Goal: Task Accomplishment & Management: Use online tool/utility

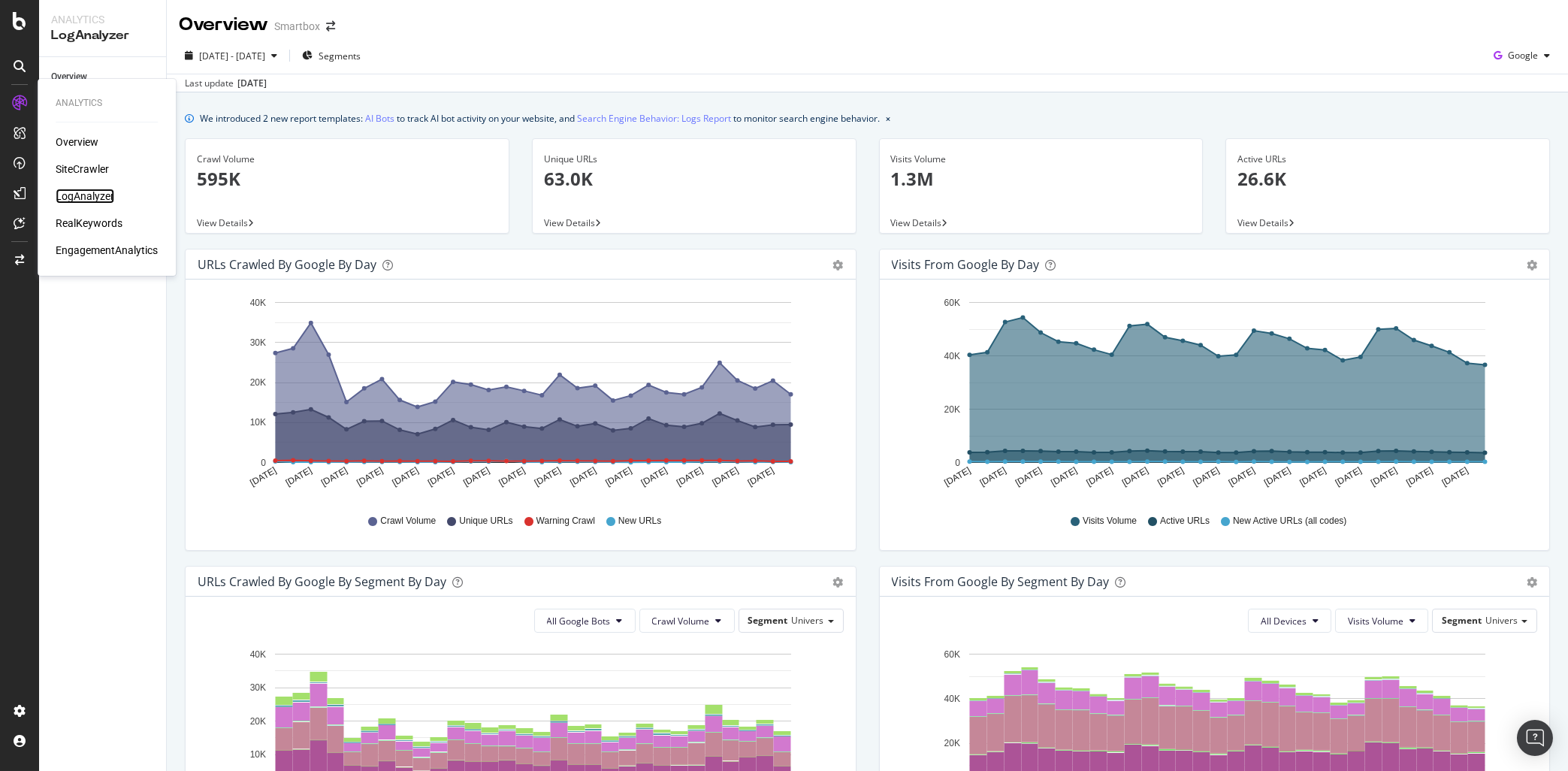
click at [85, 197] on div "LogAnalyzer" at bounding box center [85, 196] width 59 height 15
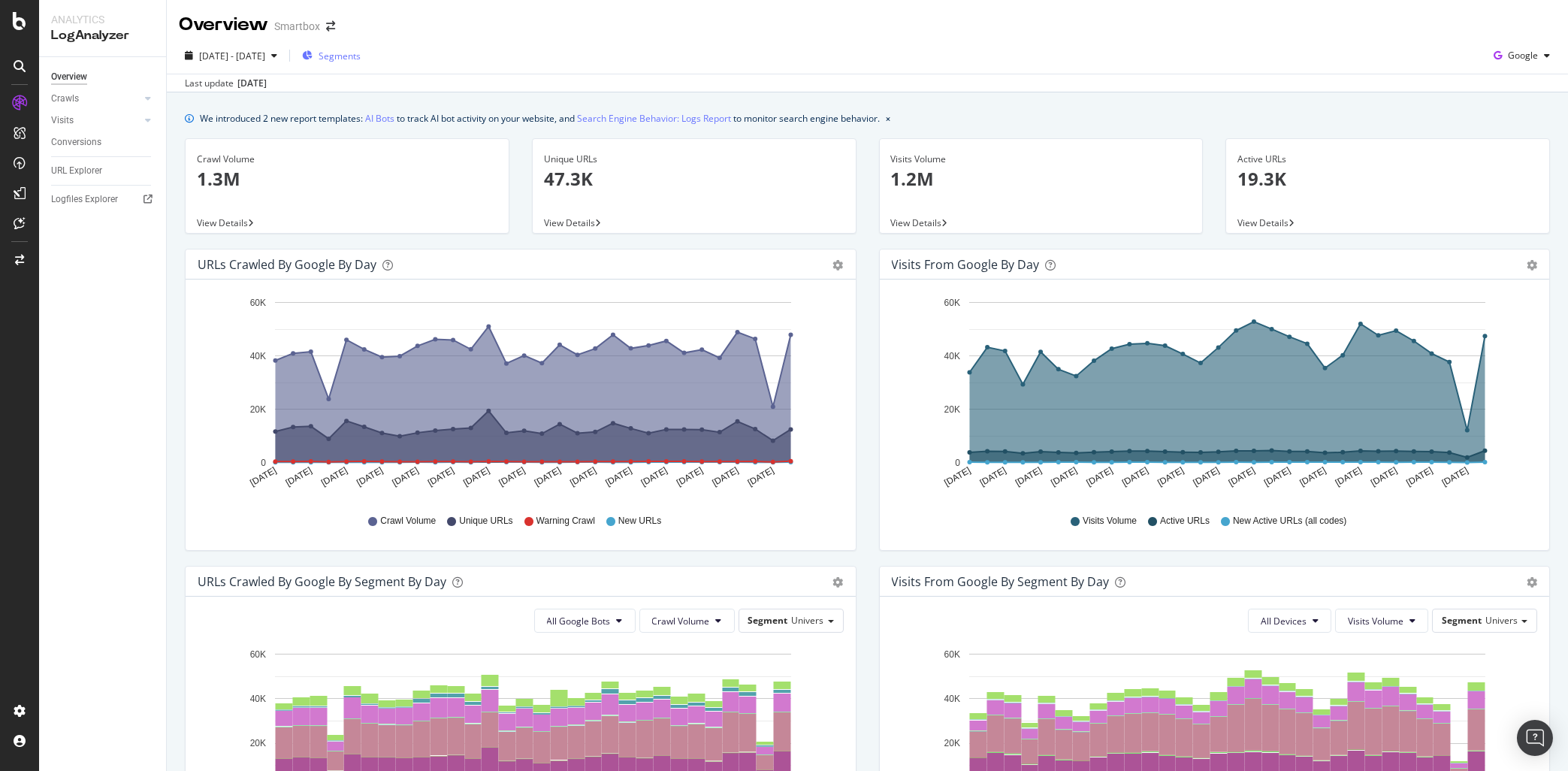
click at [360, 57] on span "Segments" at bounding box center [340, 56] width 42 height 13
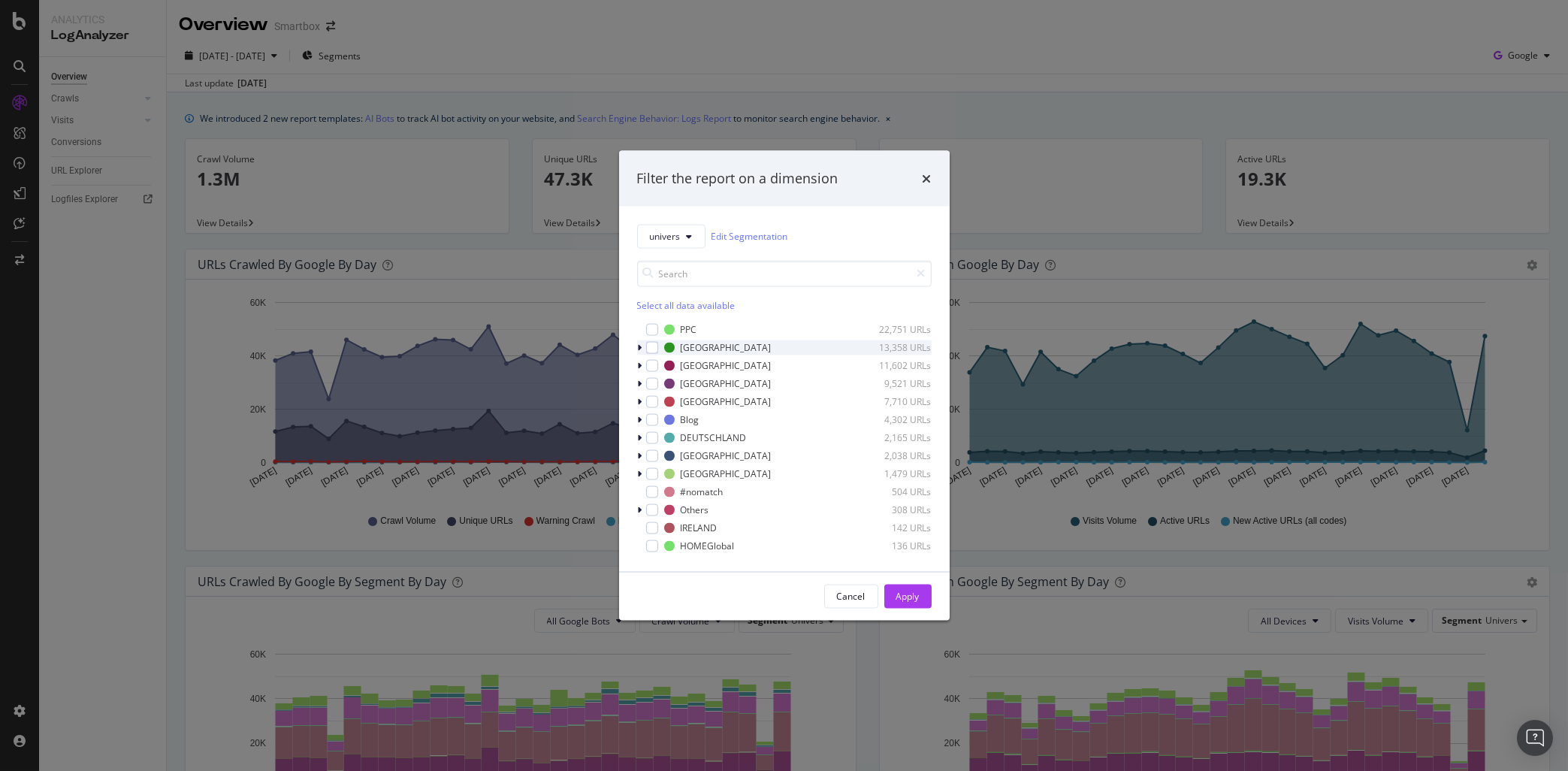
click at [641, 350] on div "modal" at bounding box center [641, 347] width 9 height 15
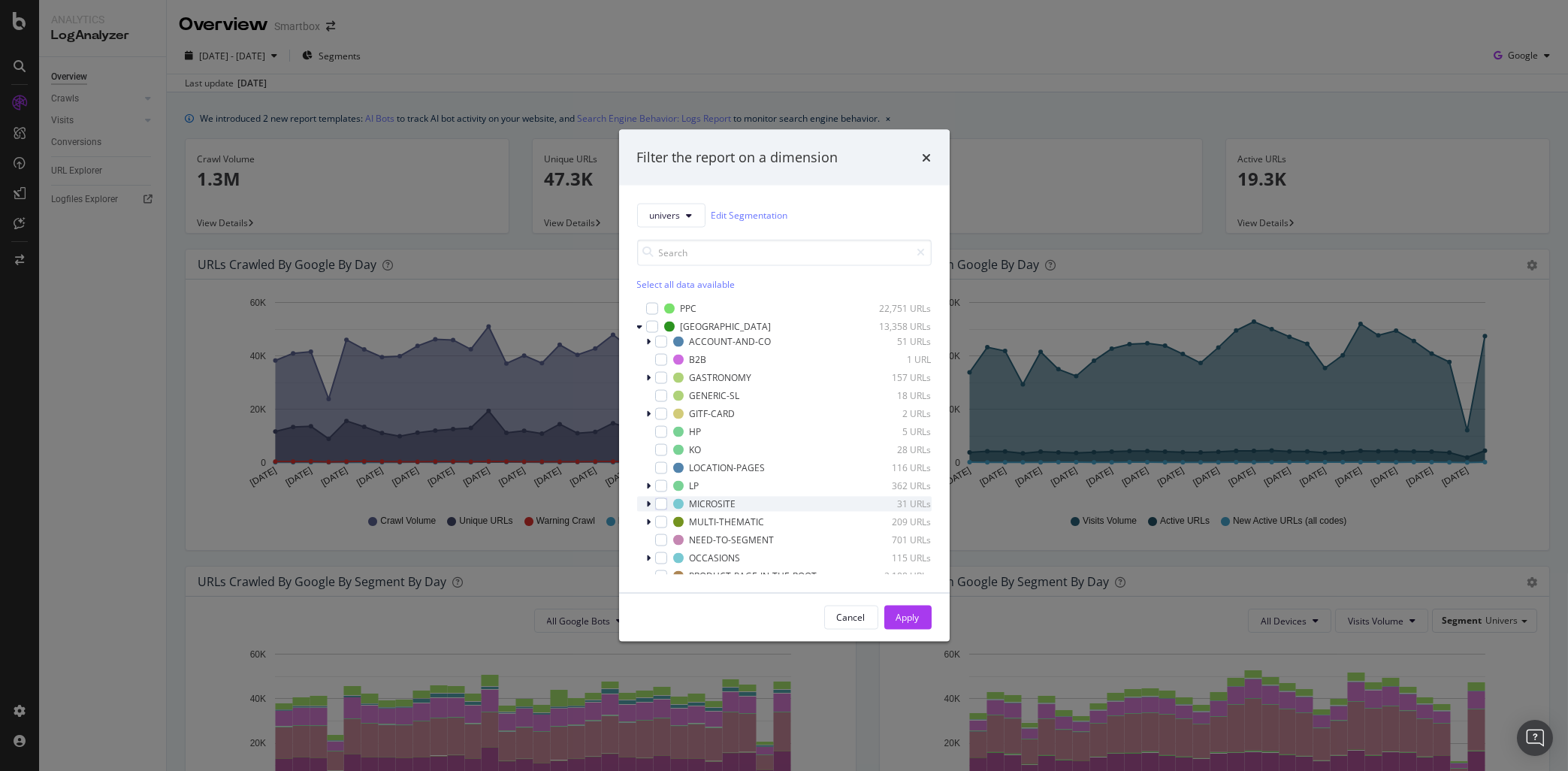
click at [647, 503] on icon "modal" at bounding box center [649, 504] width 4 height 9
click at [671, 437] on div "modal" at bounding box center [671, 436] width 12 height 12
click at [902, 621] on div "Apply" at bounding box center [908, 617] width 23 height 13
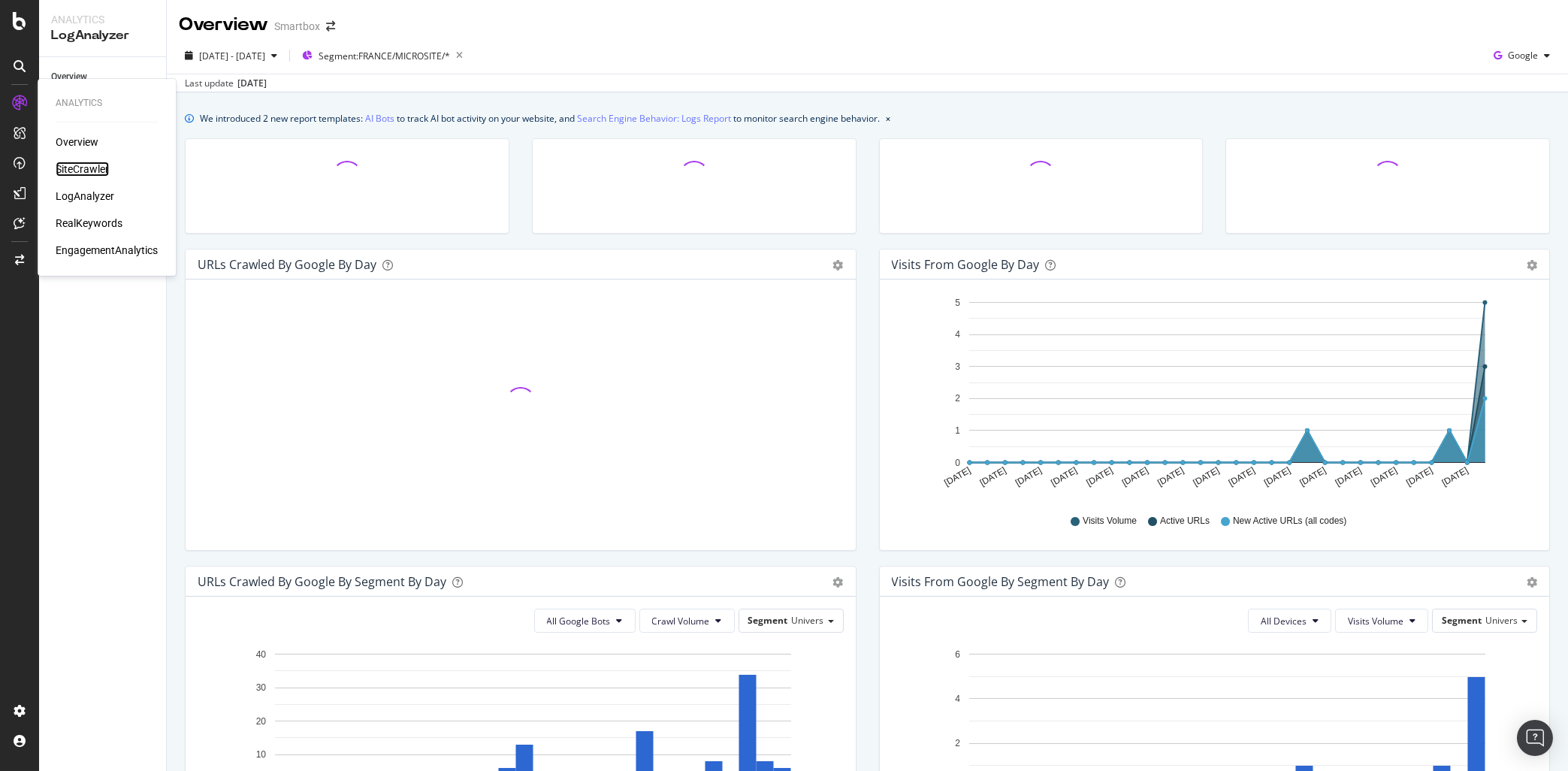
click at [85, 167] on div "SiteCrawler" at bounding box center [83, 168] width 53 height 15
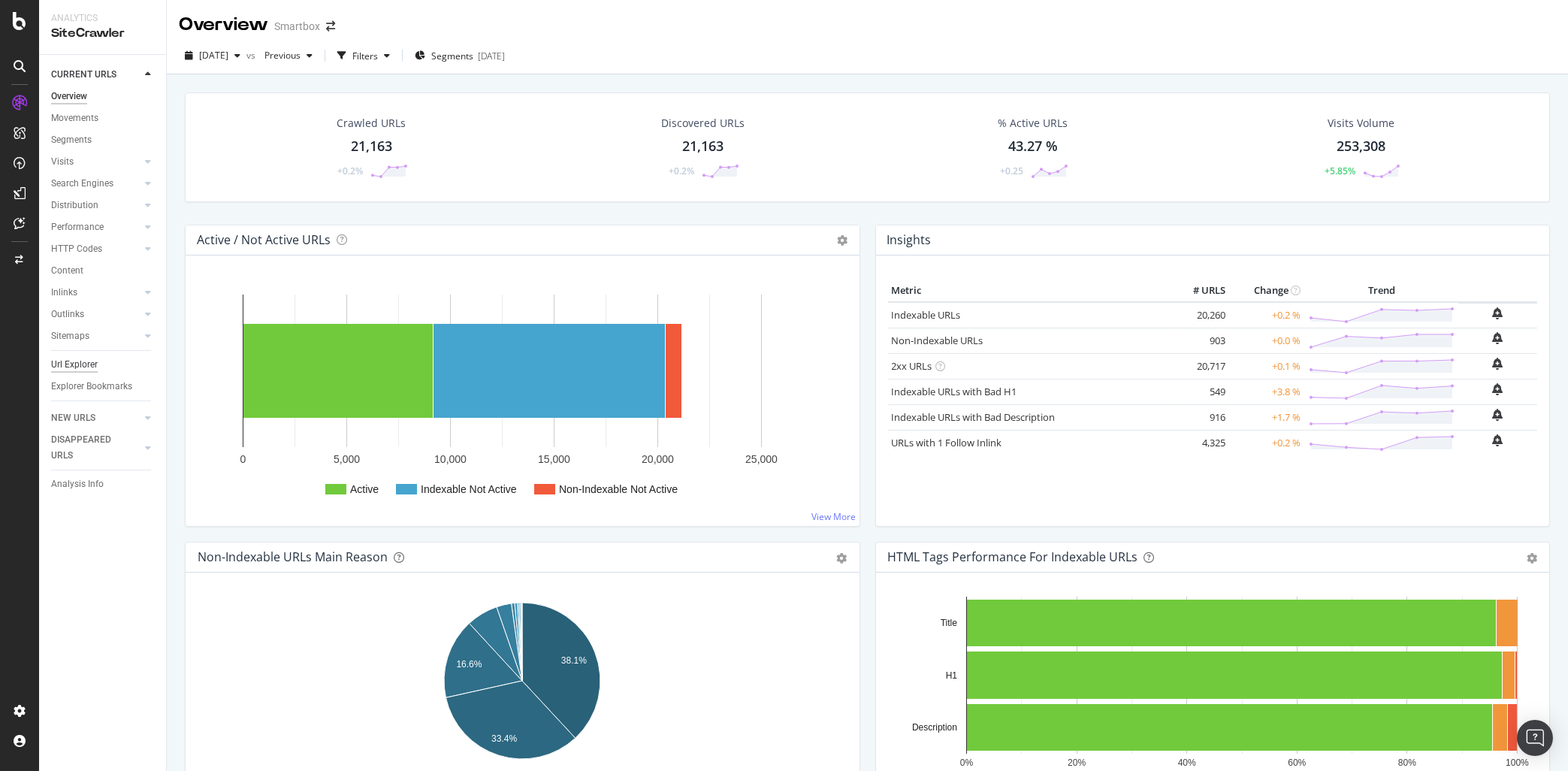
click at [86, 367] on div "Url Explorer" at bounding box center [74, 365] width 47 height 16
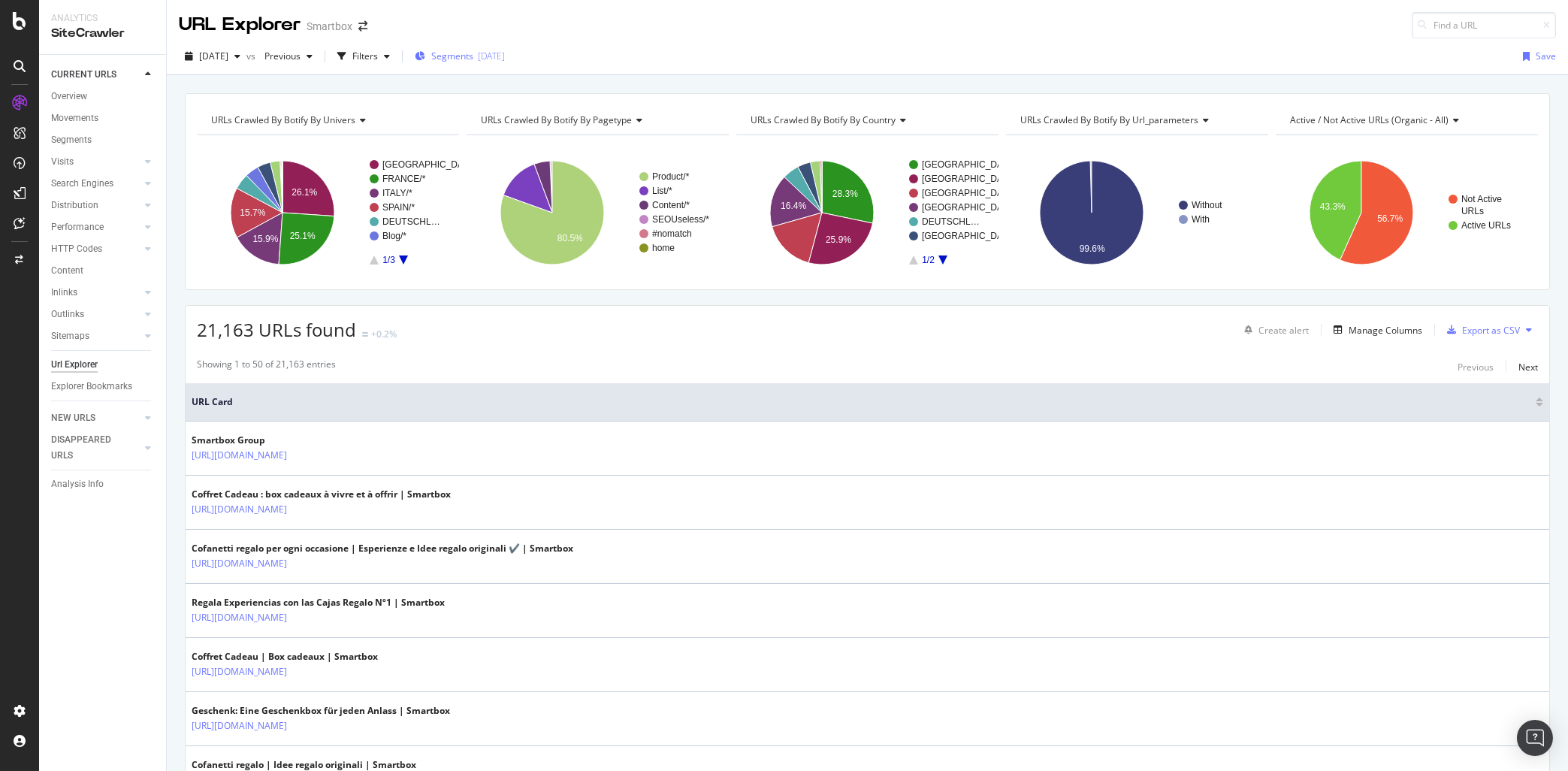
click at [497, 50] on div "Segments [DATE]" at bounding box center [459, 56] width 91 height 22
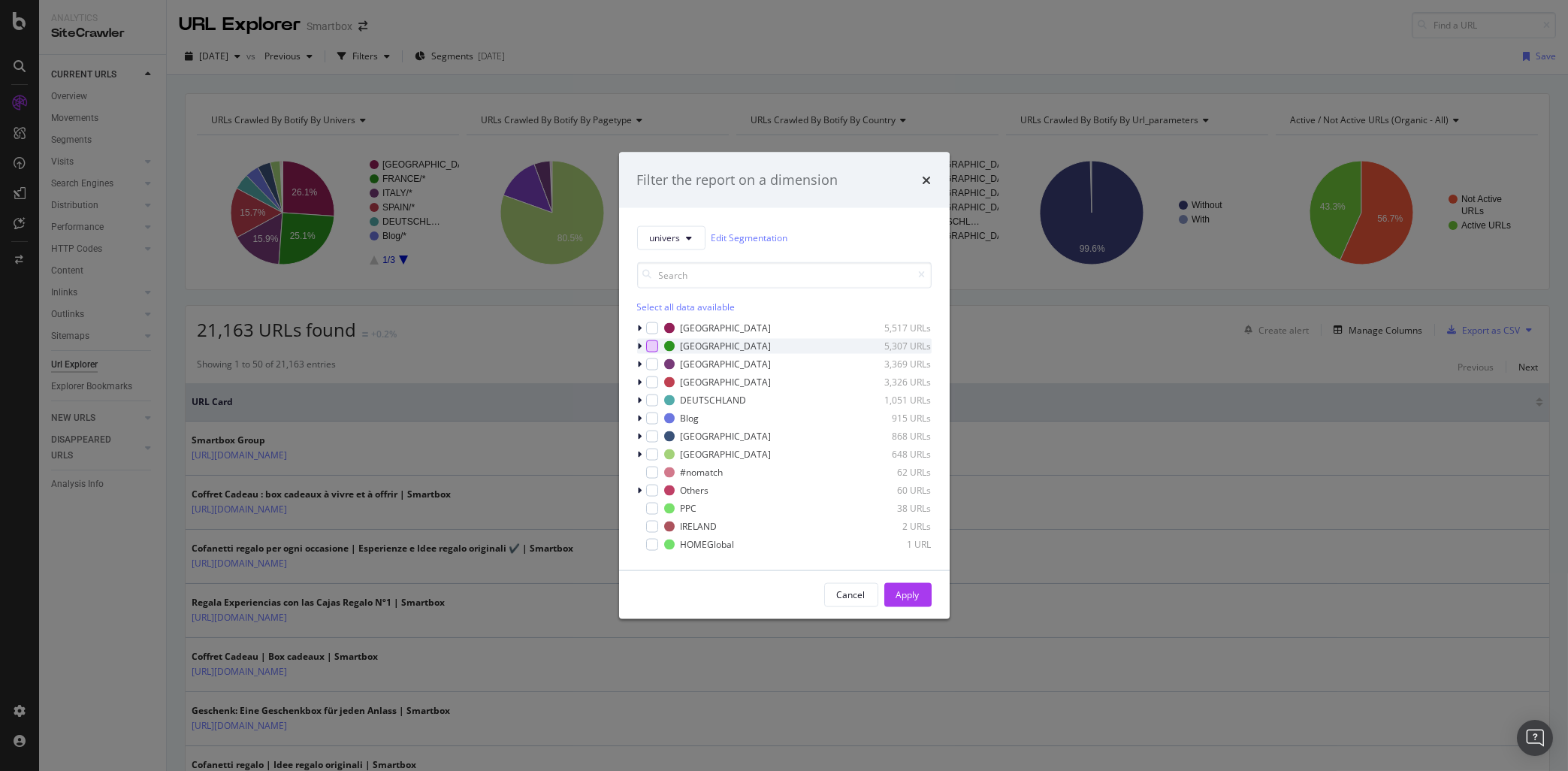
click at [656, 346] on div "modal" at bounding box center [653, 346] width 12 height 12
click at [927, 592] on button "Apply" at bounding box center [908, 595] width 47 height 24
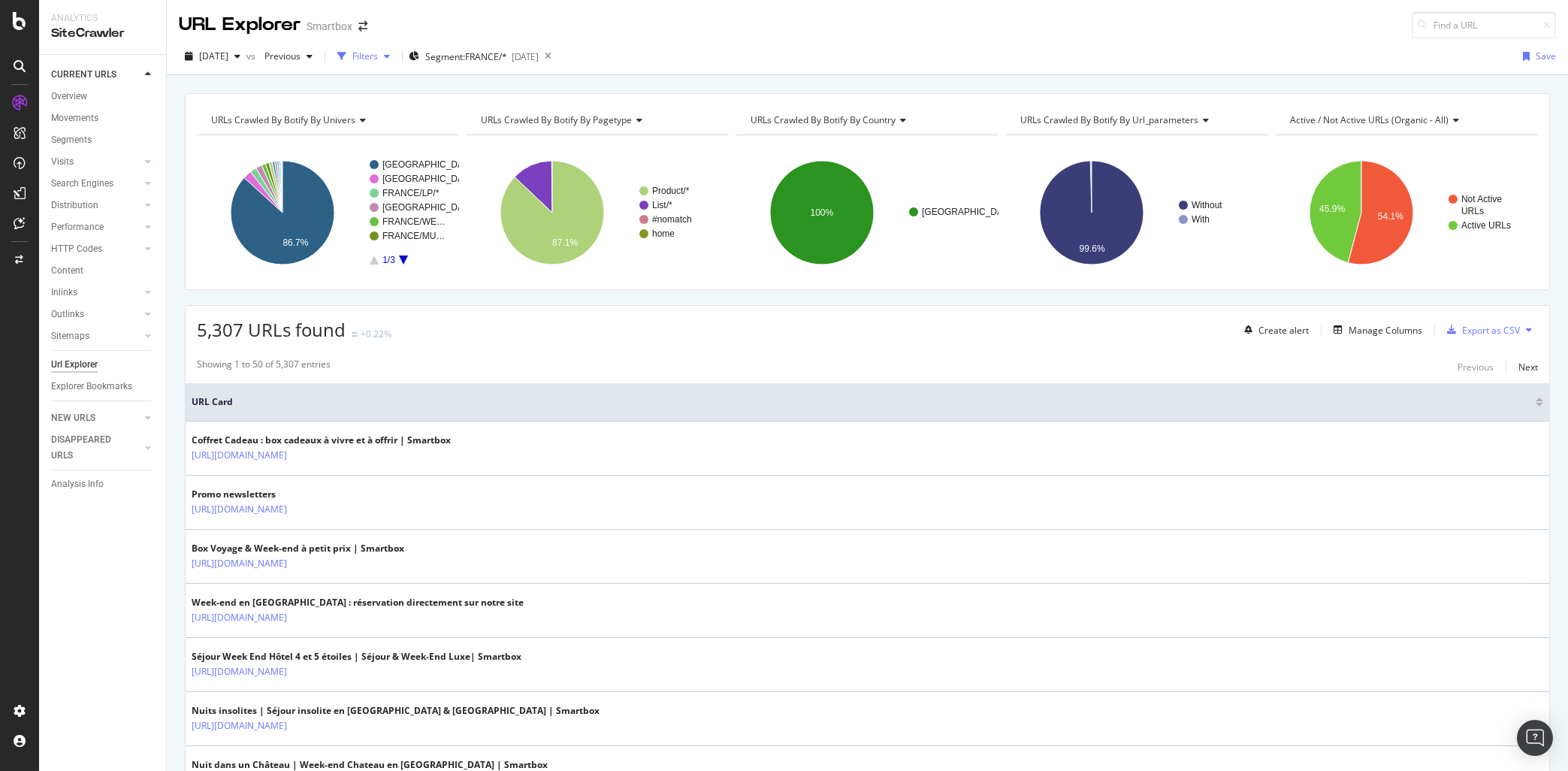
click at [378, 61] on div "Filters" at bounding box center [365, 56] width 26 height 13
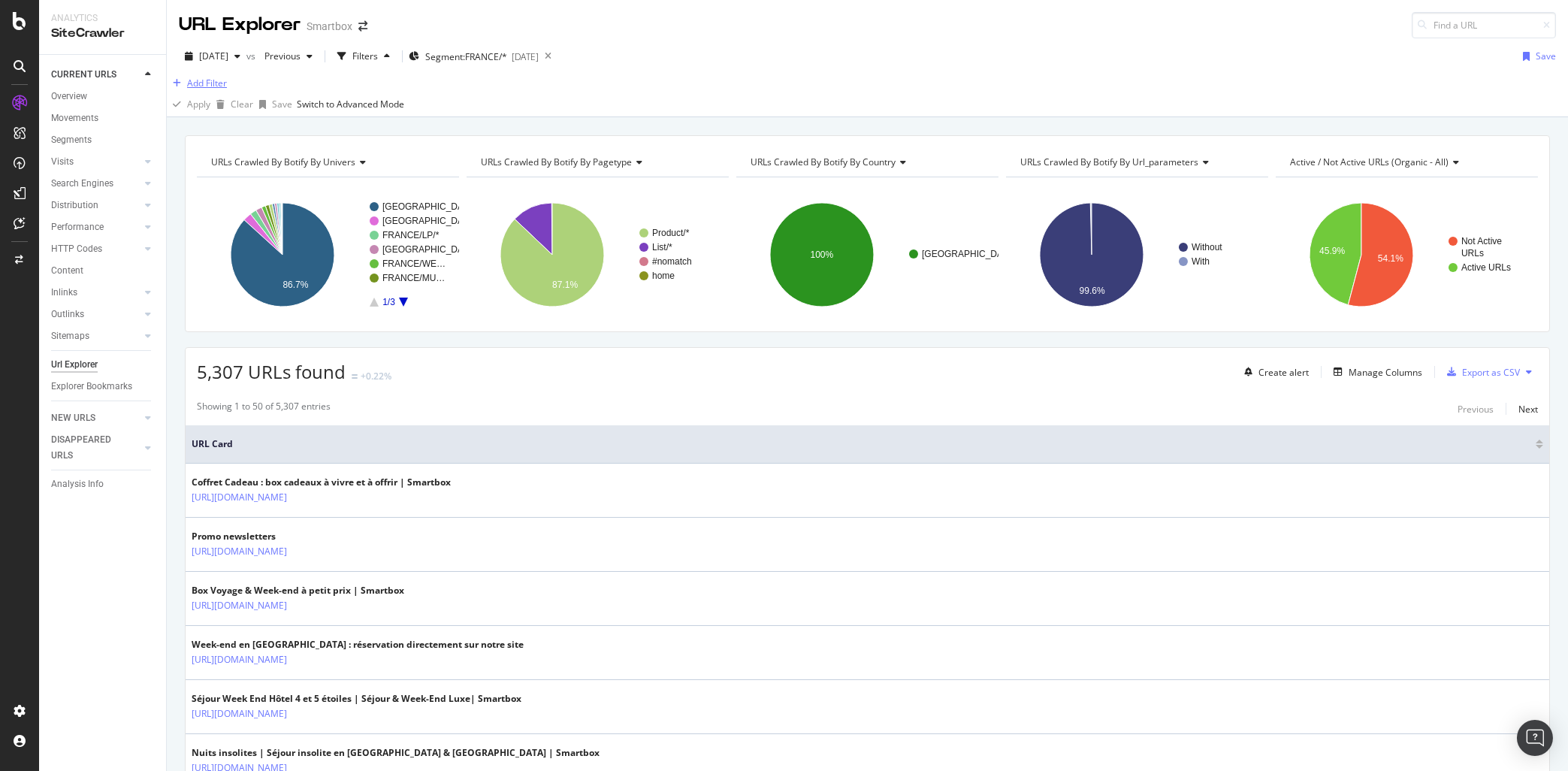
click at [219, 90] on div "Add Filter" at bounding box center [207, 83] width 40 height 13
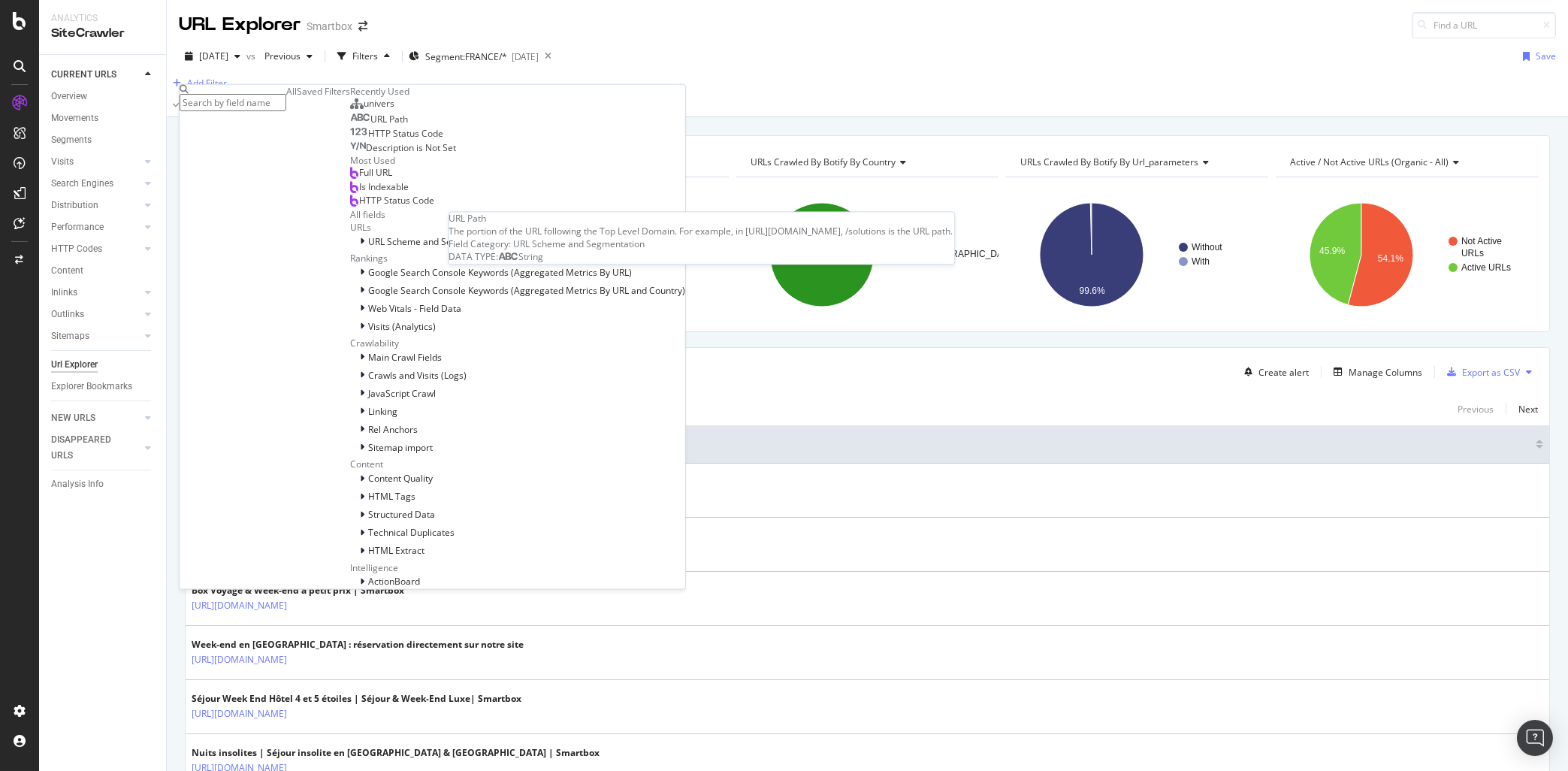
click at [350, 126] on div "URL Path" at bounding box center [378, 120] width 58 height 12
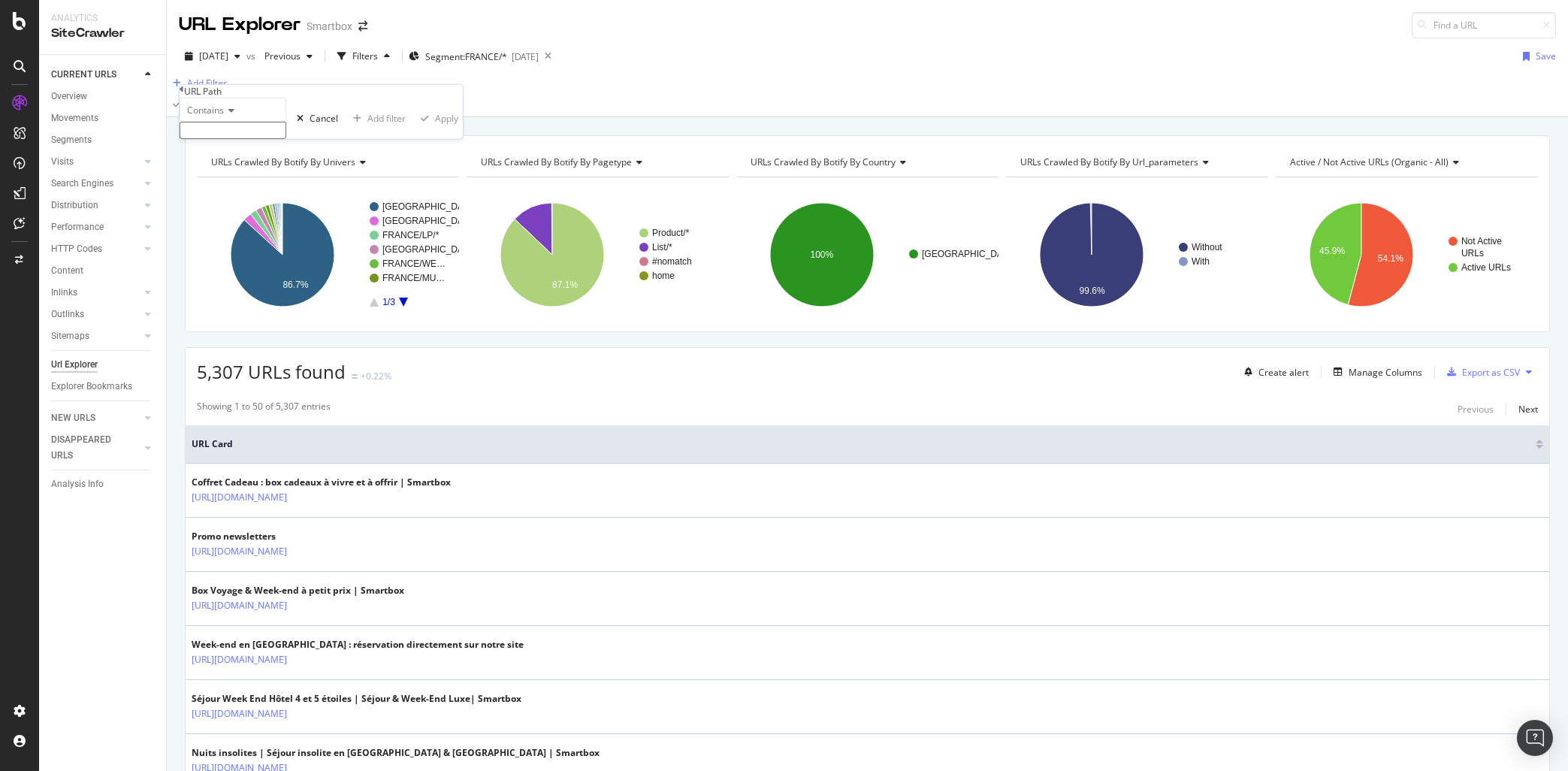
click at [269, 139] on input "text" at bounding box center [233, 130] width 107 height 17
type input "/experiences-a-vivre/"
click at [435, 129] on div "Apply" at bounding box center [447, 122] width 23 height 13
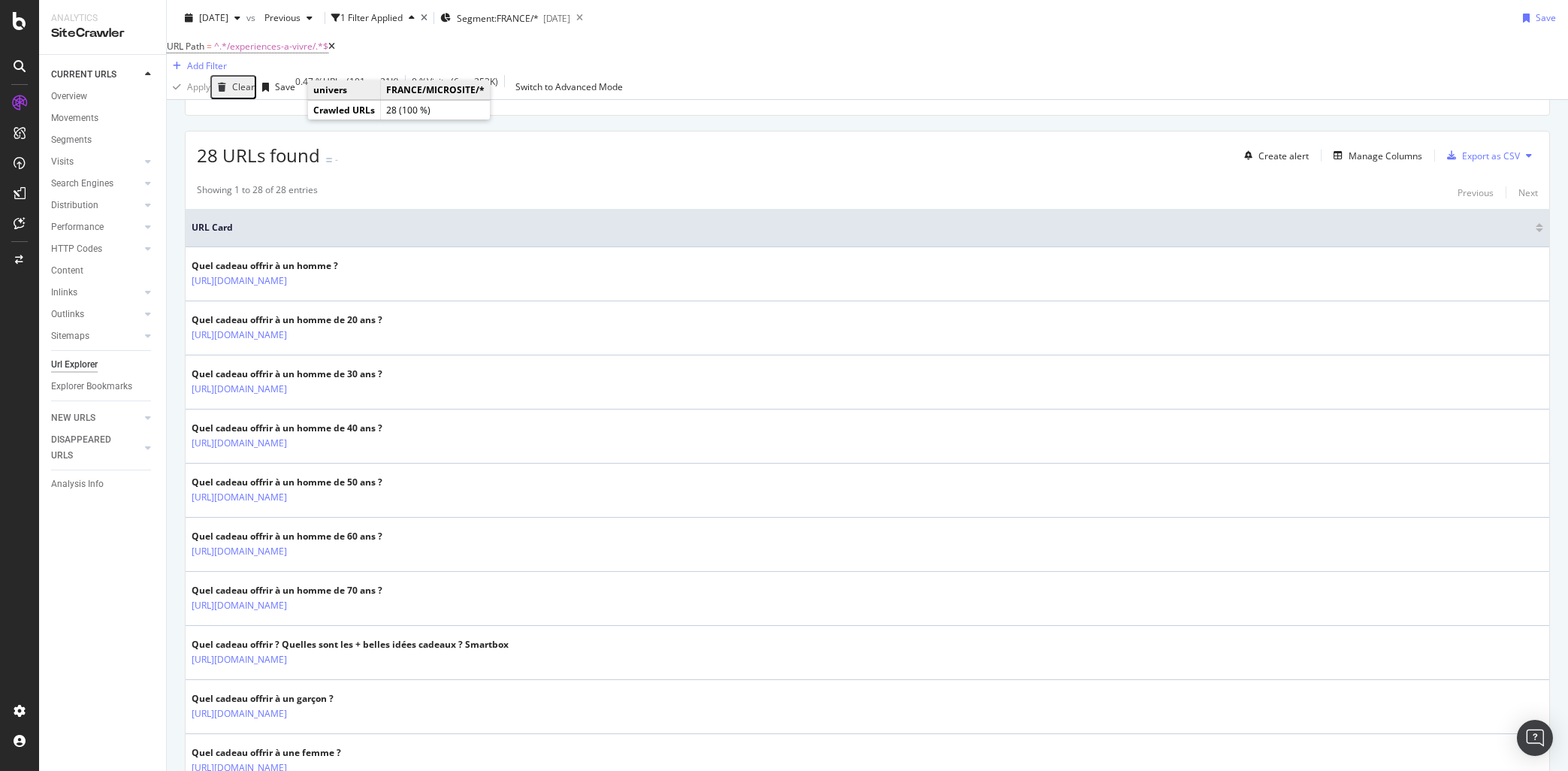
scroll to position [197, 0]
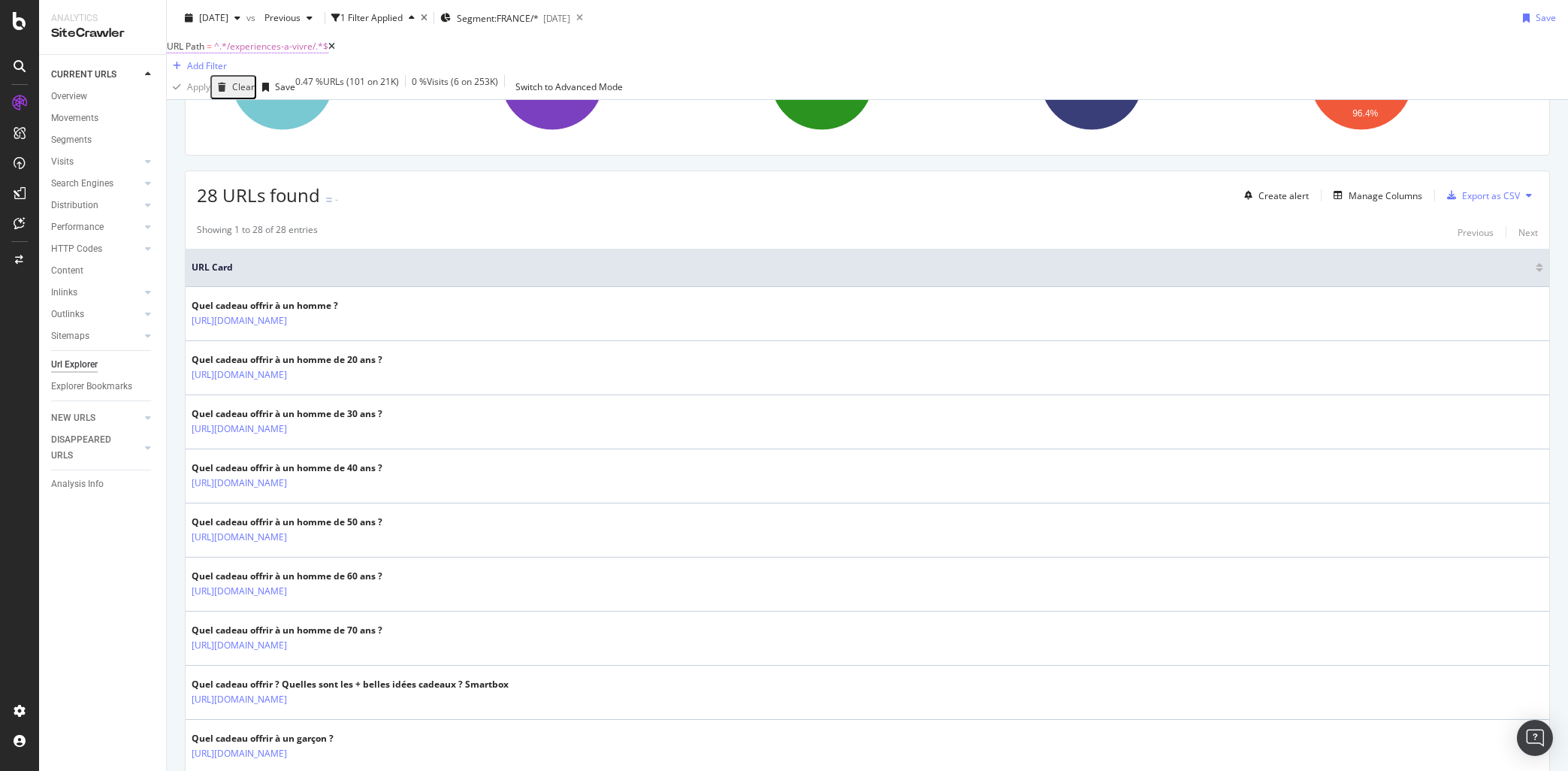
click at [302, 53] on span "^.*/experiences-a-vivre/.*$" at bounding box center [271, 46] width 114 height 13
drag, startPoint x: 304, startPoint y: 127, endPoint x: -43, endPoint y: 74, distance: 351.0
click at [179, 82] on input "/experiences-a-vivre/" at bounding box center [233, 91] width 107 height 17
type input "/"
paste input "/experiences-a-vivre/que-faire-a-[PERSON_NAME]/"
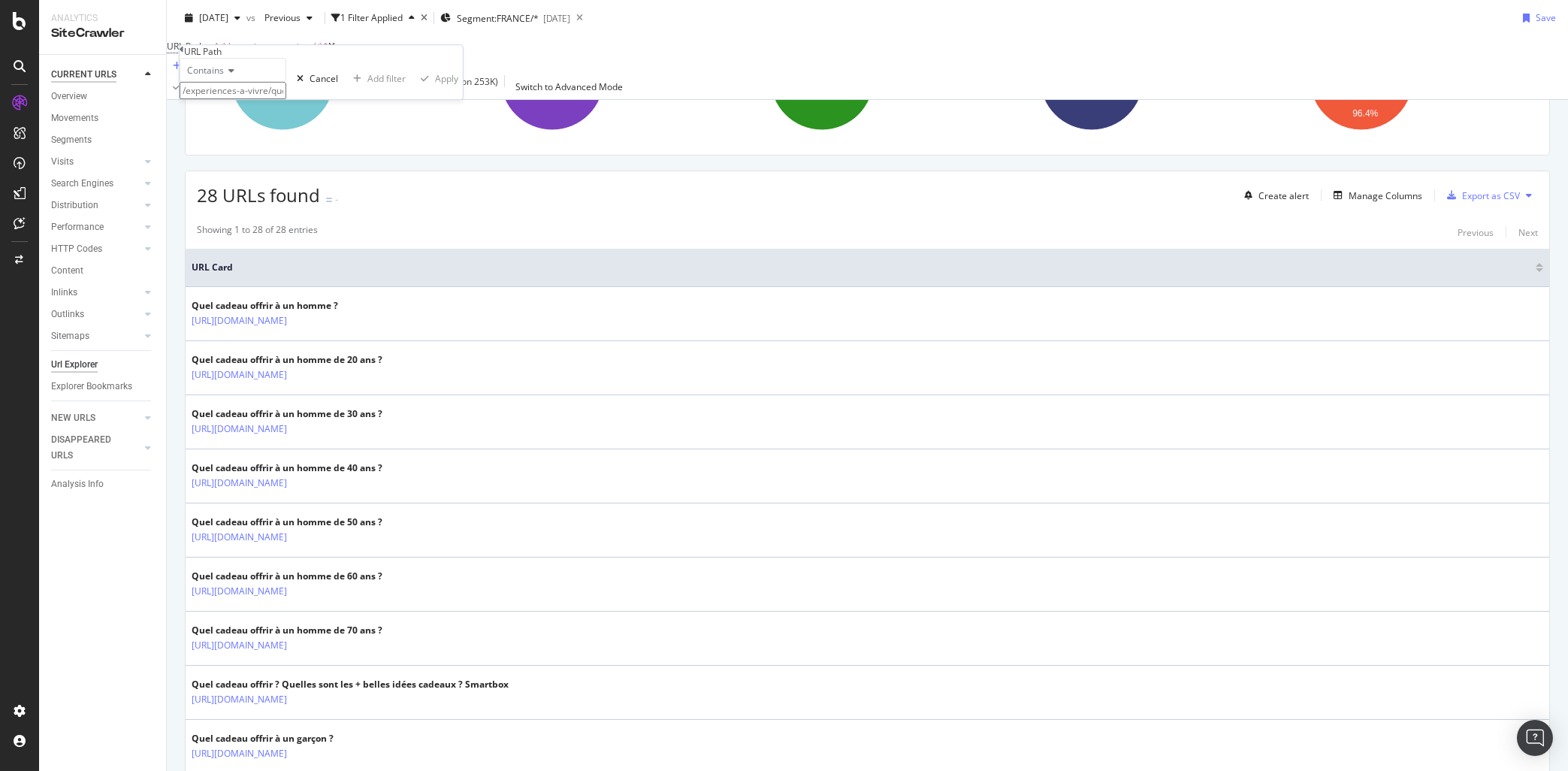
scroll to position [0, 28]
type input "/experiences-a-vivre/que-faire-a-[PERSON_NAME]/"
click at [410, 109] on button "Apply" at bounding box center [436, 83] width 53 height 50
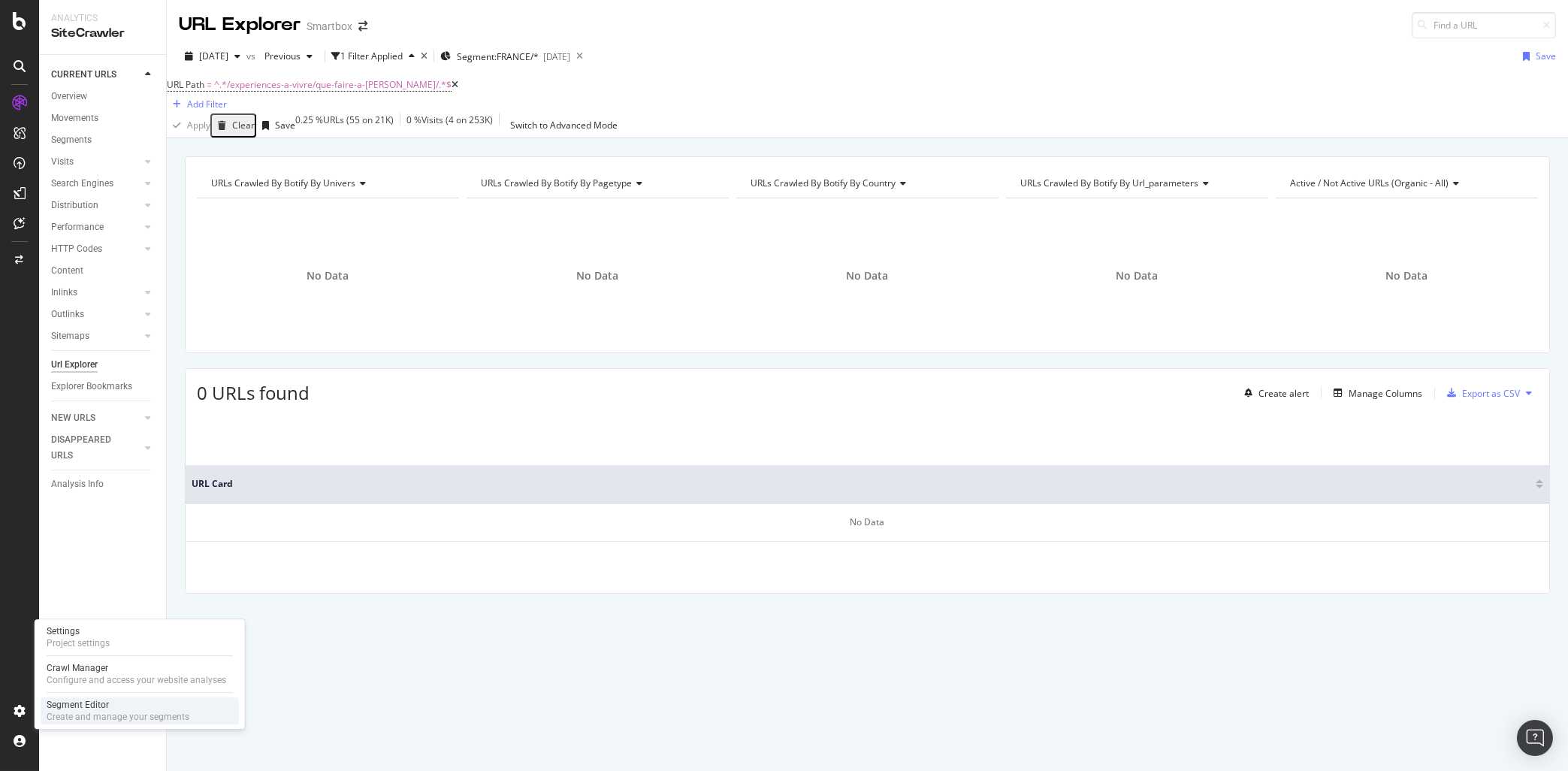
click at [88, 705] on div "Segment Editor" at bounding box center [118, 705] width 143 height 12
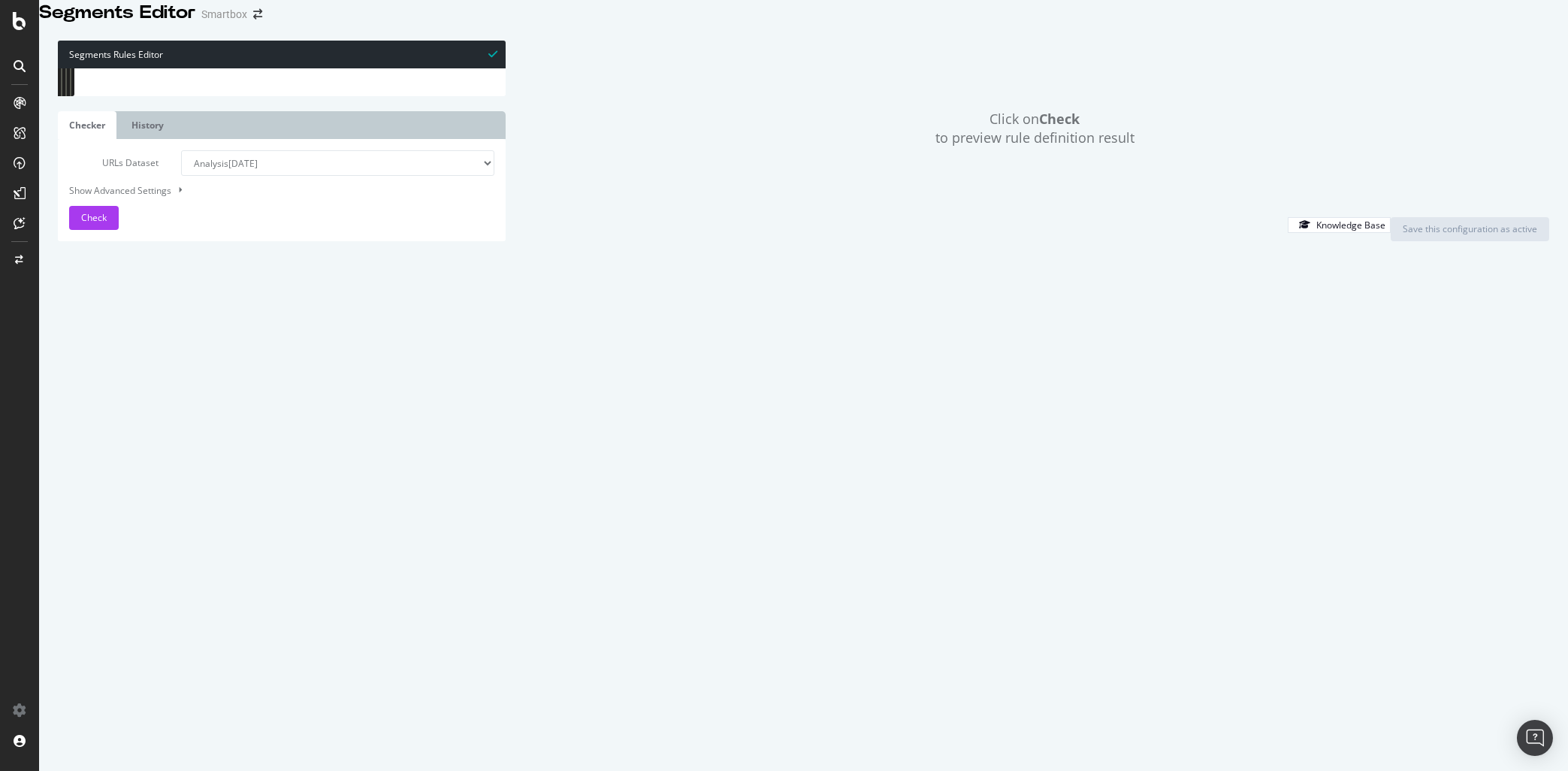
click at [276, 293] on div "[ segment : univers ] @ PPC query *utm_* @ Others/notMainDomain dom not [DOMAIN…" at bounding box center [299, 328] width 413 height 520
type textarea "path /es"
type input "experiences"
click at [140, 349] on div "path rx : ^.+?/[a-z0-9-]+-[0-9]+?.html$c @ [GEOGRAPHIC_DATA]/DEUTSCH/PRODUCT-PA…" at bounding box center [303, 317] width 413 height 520
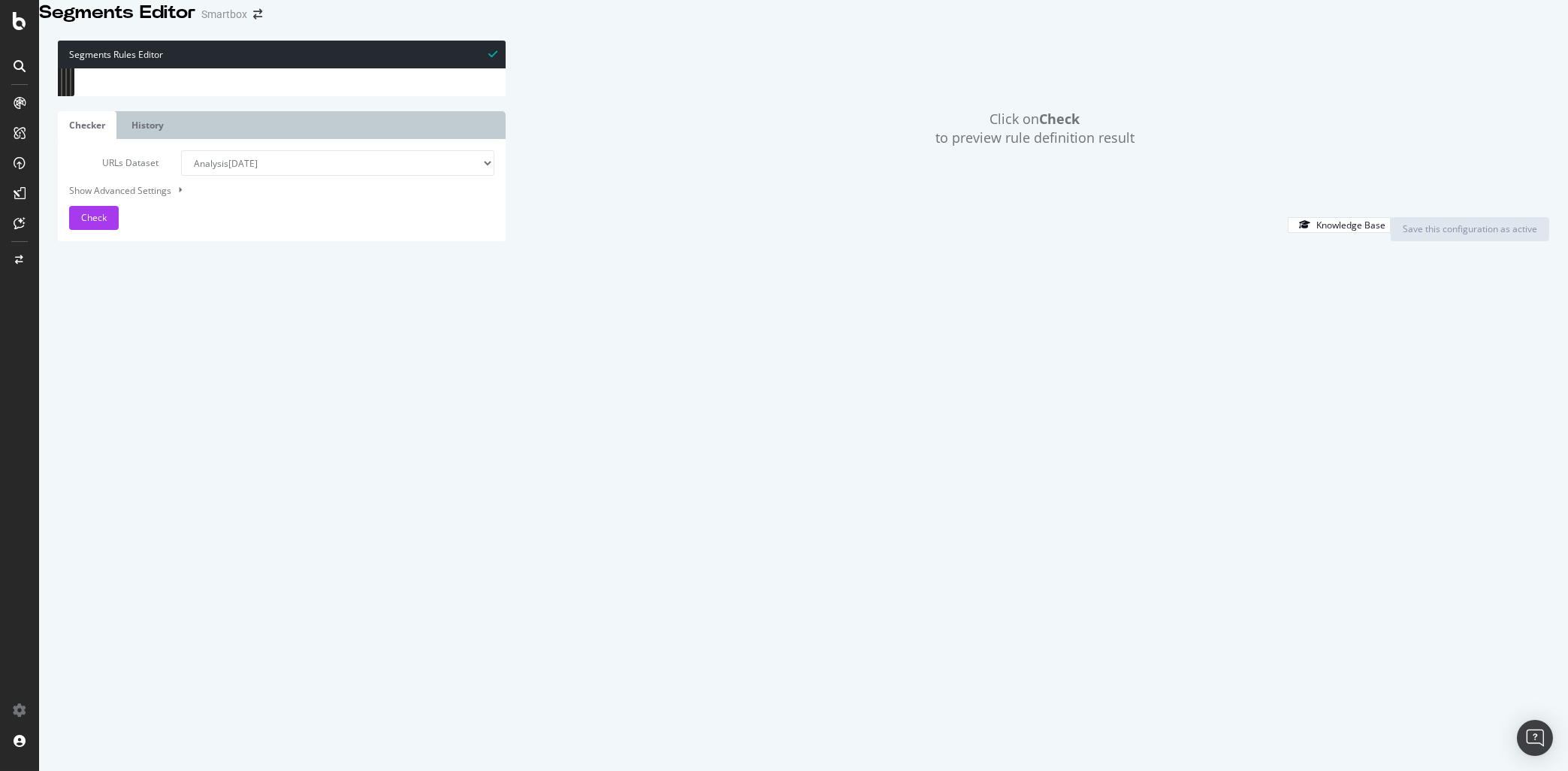
click at [200, 350] on div "path rx : ^.+?/[a-z0-9-]+-[0-9]+?.html$c @ [GEOGRAPHIC_DATA]/DEUTSCH/PRODUCT-PA…" at bounding box center [303, 317] width 413 height 520
click at [144, 384] on div "path rx : ^.+?/[a-z0-9-]+-[0-9]+?.html$c @ [GEOGRAPHIC_DATA]/DEUTSCH/PRODUCT-PA…" at bounding box center [303, 317] width 413 height 520
click at [203, 387] on div "path rx : ^.+?/[a-z0-9-]+-[0-9]+?.html$c @ [GEOGRAPHIC_DATA]/DEUTSCH/PRODUCT-PA…" at bounding box center [303, 317] width 413 height 520
click at [217, 364] on div "path rx : ^.+?/[a-z0-9-]+-[0-9]+?.html$c @ [GEOGRAPHIC_DATA]/DEUTSCH/PRODUCT-PA…" at bounding box center [303, 317] width 413 height 520
click at [259, 367] on div "path rx : ^.+?/[a-z0-9-]+-[0-9]+?.html$c @ [GEOGRAPHIC_DATA]/DEUTSCH/PRODUCT-PA…" at bounding box center [303, 317] width 413 height 520
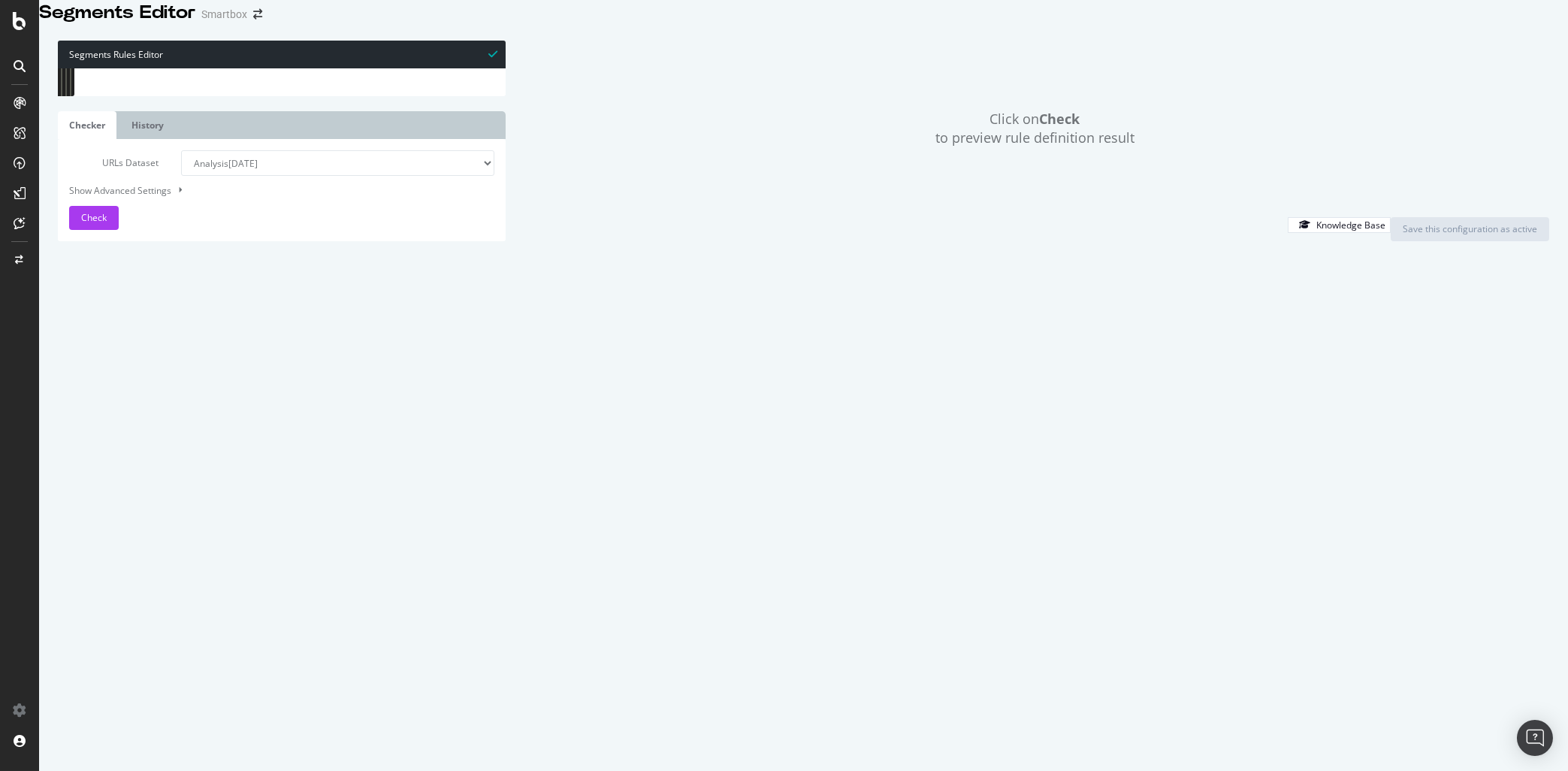
click at [337, 365] on div "path rx : ^.+?/[a-z0-9-]+-[0-9]+?.html$c @ [GEOGRAPHIC_DATA]/DEUTSCH/PRODUCT-PA…" at bounding box center [303, 317] width 413 height 520
click at [244, 404] on div "path rx : ^.+?/[a-z0-9-]+-[0-9]+?.html$c @ [GEOGRAPHIC_DATA]/DEUTSCH/PRODUCT-PA…" at bounding box center [303, 317] width 413 height 520
click at [335, 401] on div "path rx : ^.+?/[a-z0-9-]+-[0-9]+?.html$c @ [GEOGRAPHIC_DATA]/DEUTSCH/PRODUCT-PA…" at bounding box center [303, 317] width 413 height 520
click at [74, 171] on div "SiteCrawler" at bounding box center [83, 168] width 53 height 15
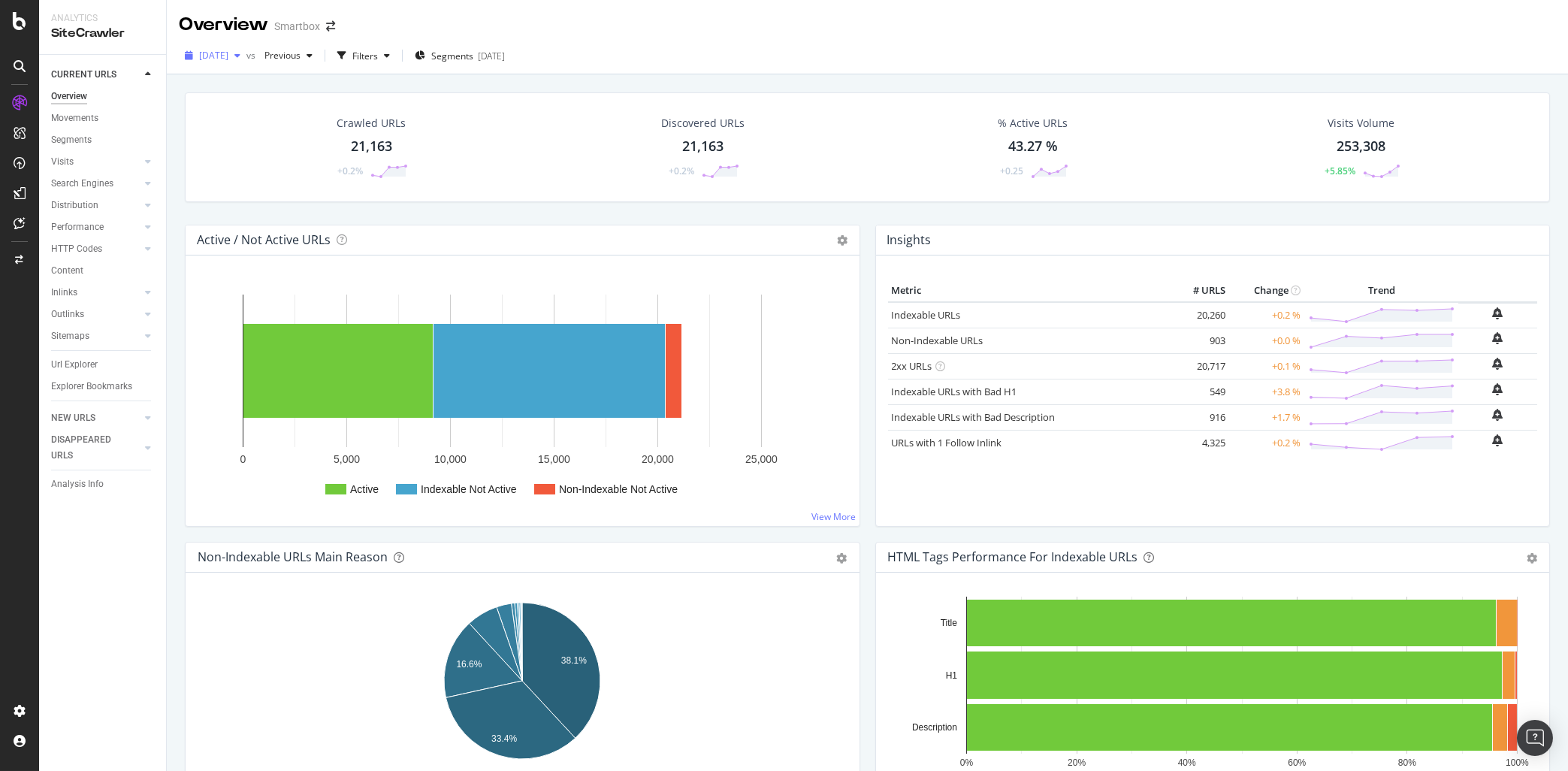
click at [228, 57] on span "[DATE]" at bounding box center [214, 55] width 29 height 13
click at [250, 141] on div "[DATE]" at bounding box center [240, 138] width 78 height 14
click at [97, 367] on div "Url Explorer" at bounding box center [74, 365] width 47 height 16
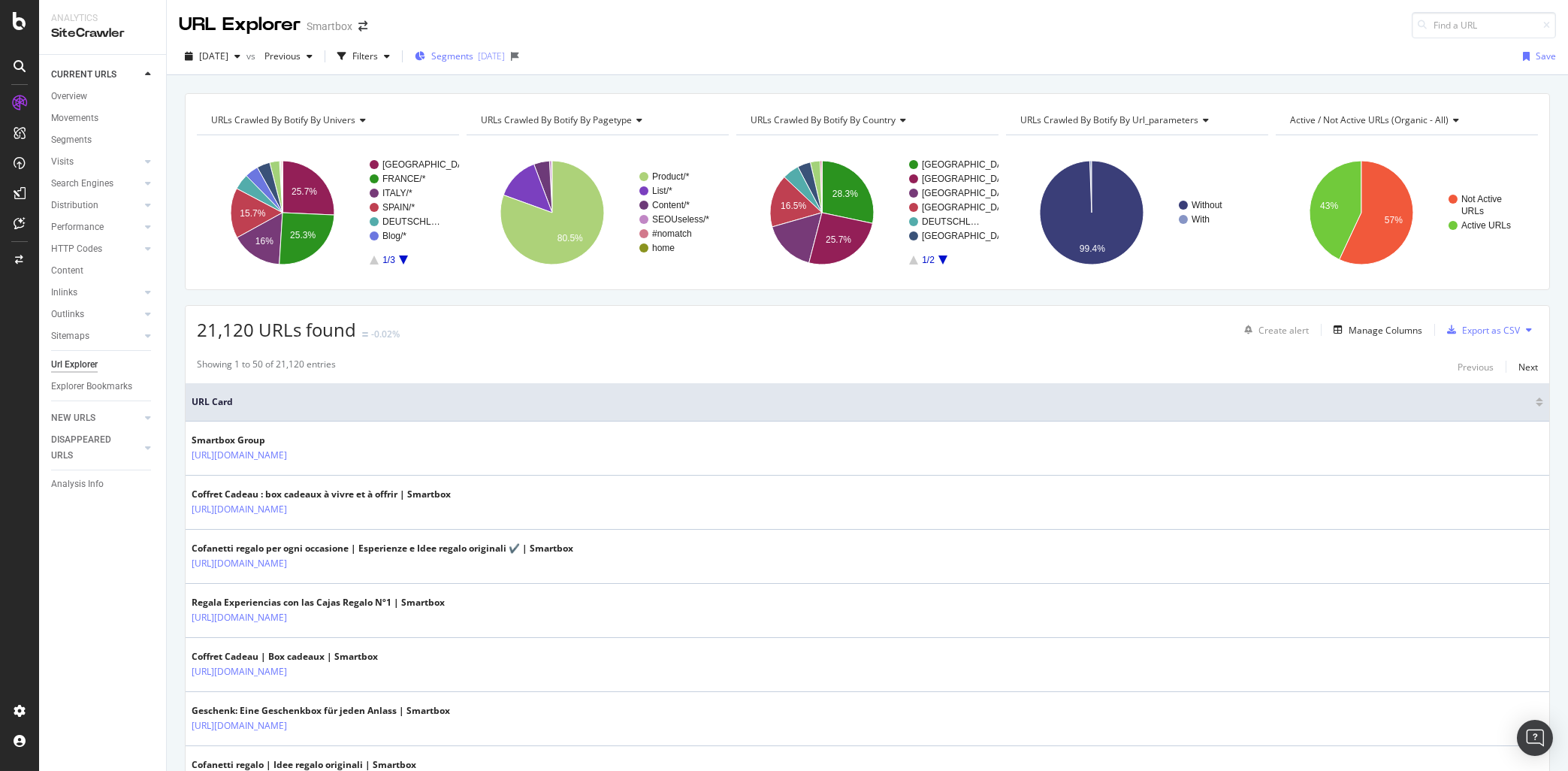
click at [505, 55] on div "[DATE]" at bounding box center [490, 56] width 27 height 13
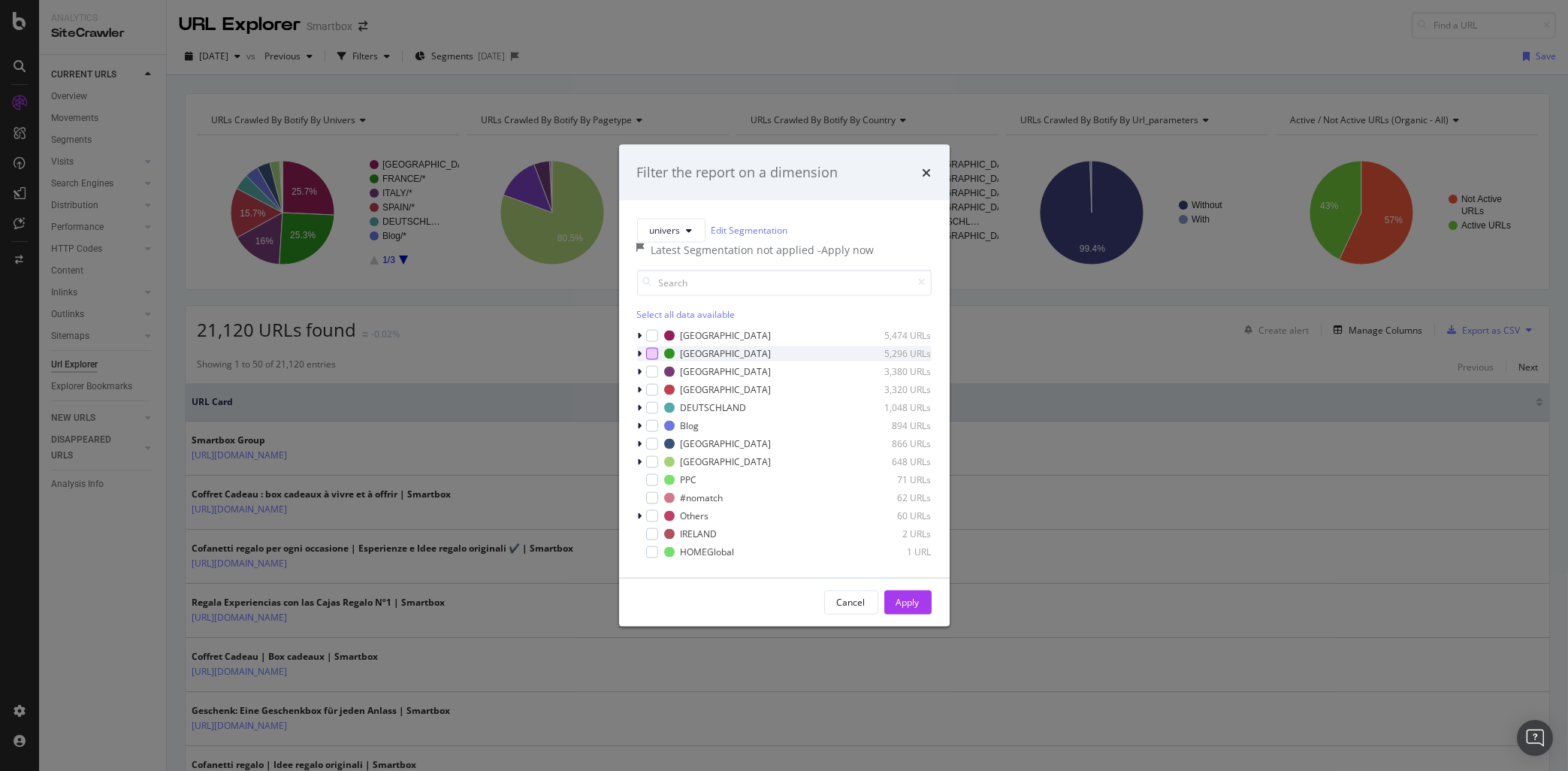
click at [653, 360] on div "modal" at bounding box center [653, 354] width 12 height 12
click at [913, 609] on div "Apply" at bounding box center [908, 602] width 23 height 13
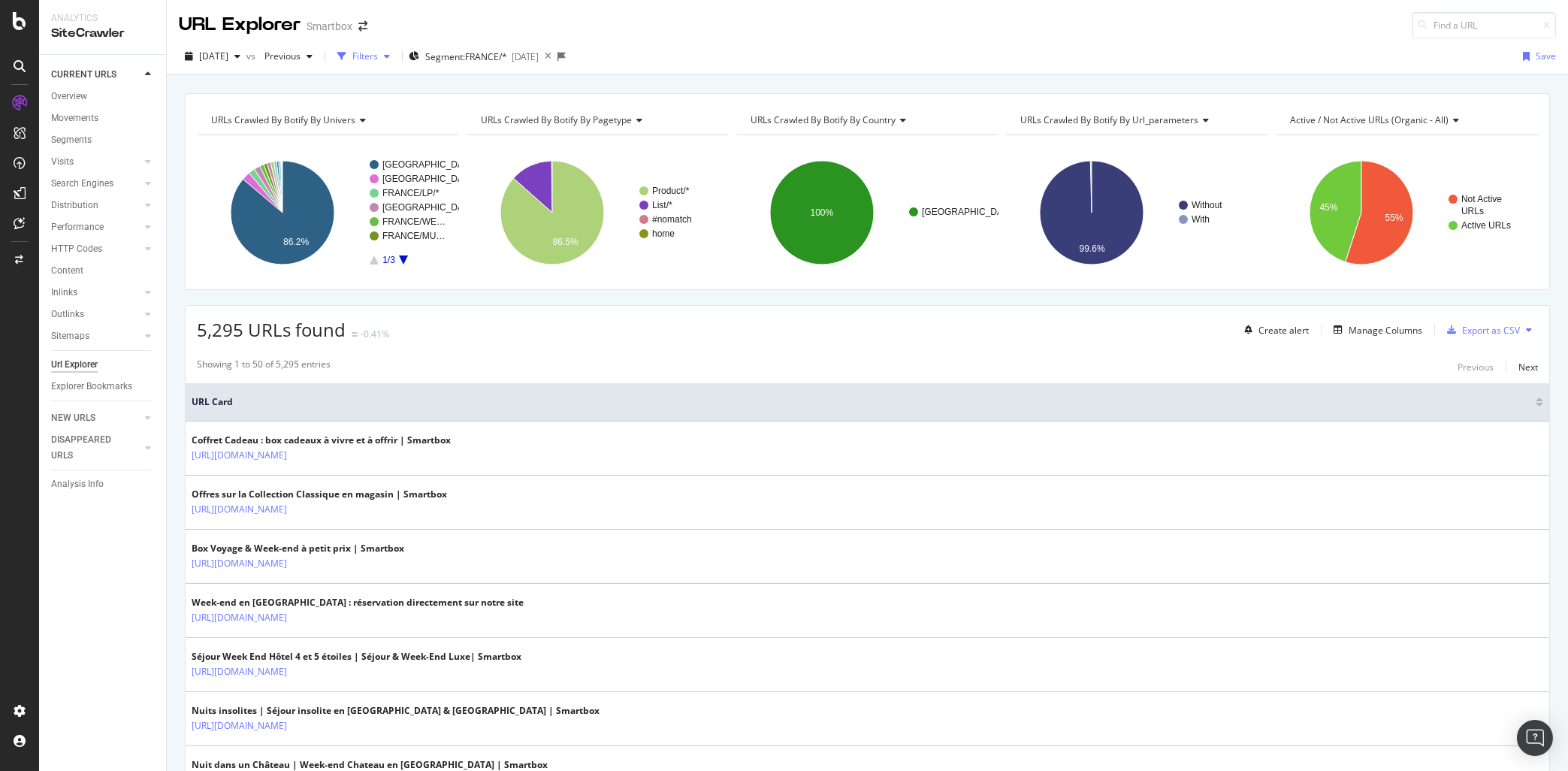
click at [378, 51] on div "Filters" at bounding box center [365, 56] width 26 height 13
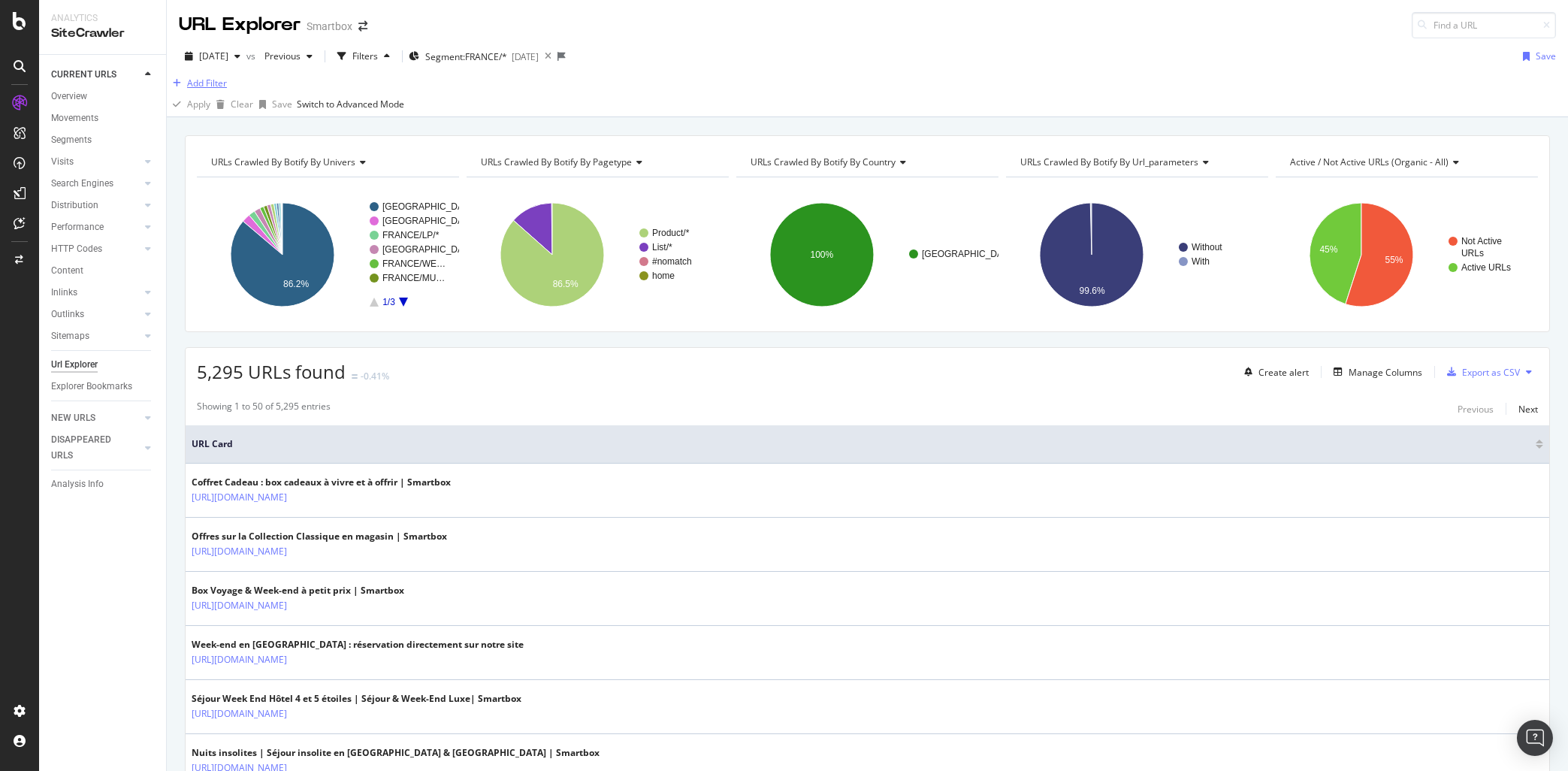
click at [224, 90] on div "Add Filter" at bounding box center [207, 83] width 40 height 13
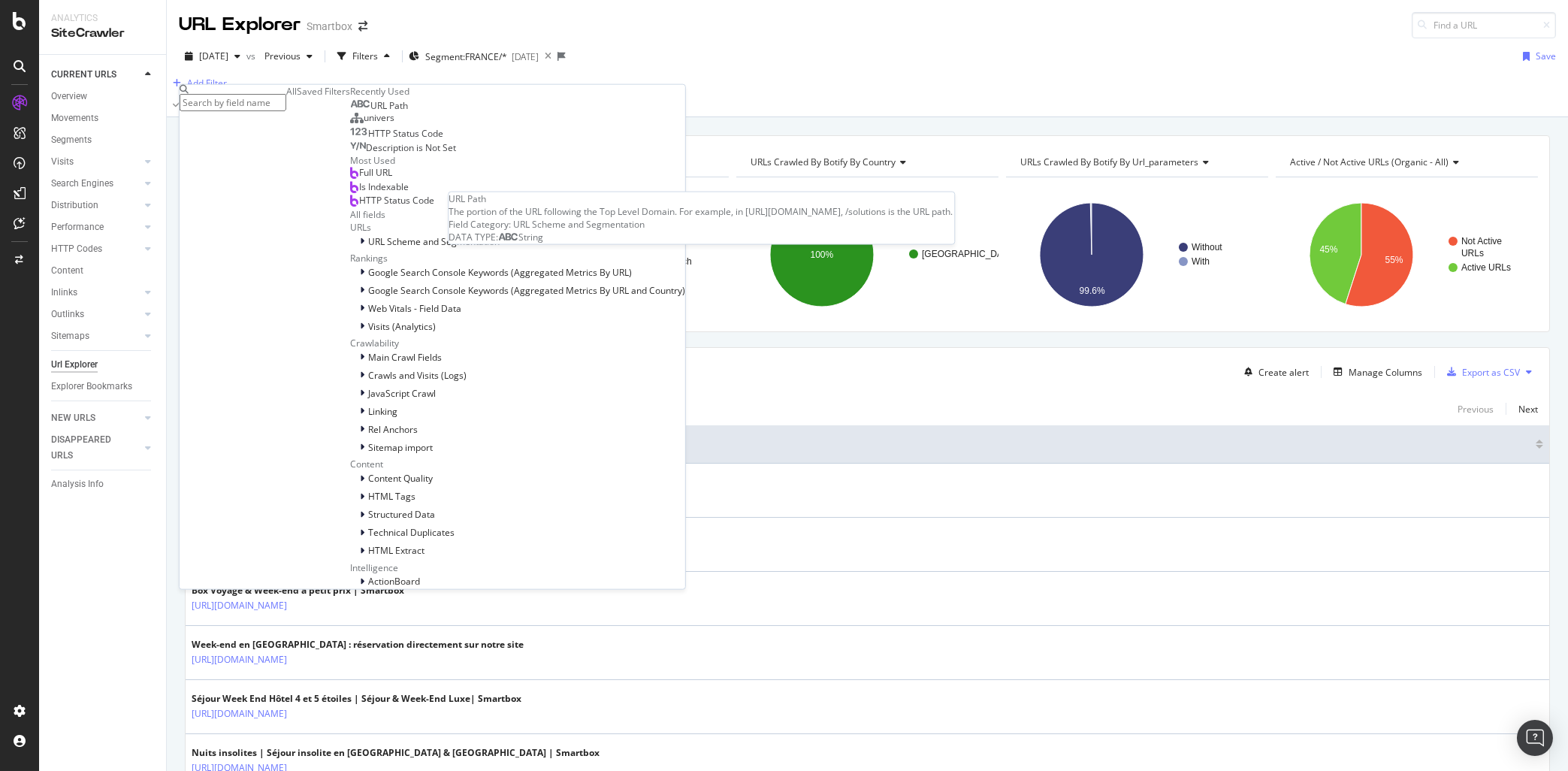
click at [371, 112] on span "URL Path" at bounding box center [390, 105] width 38 height 13
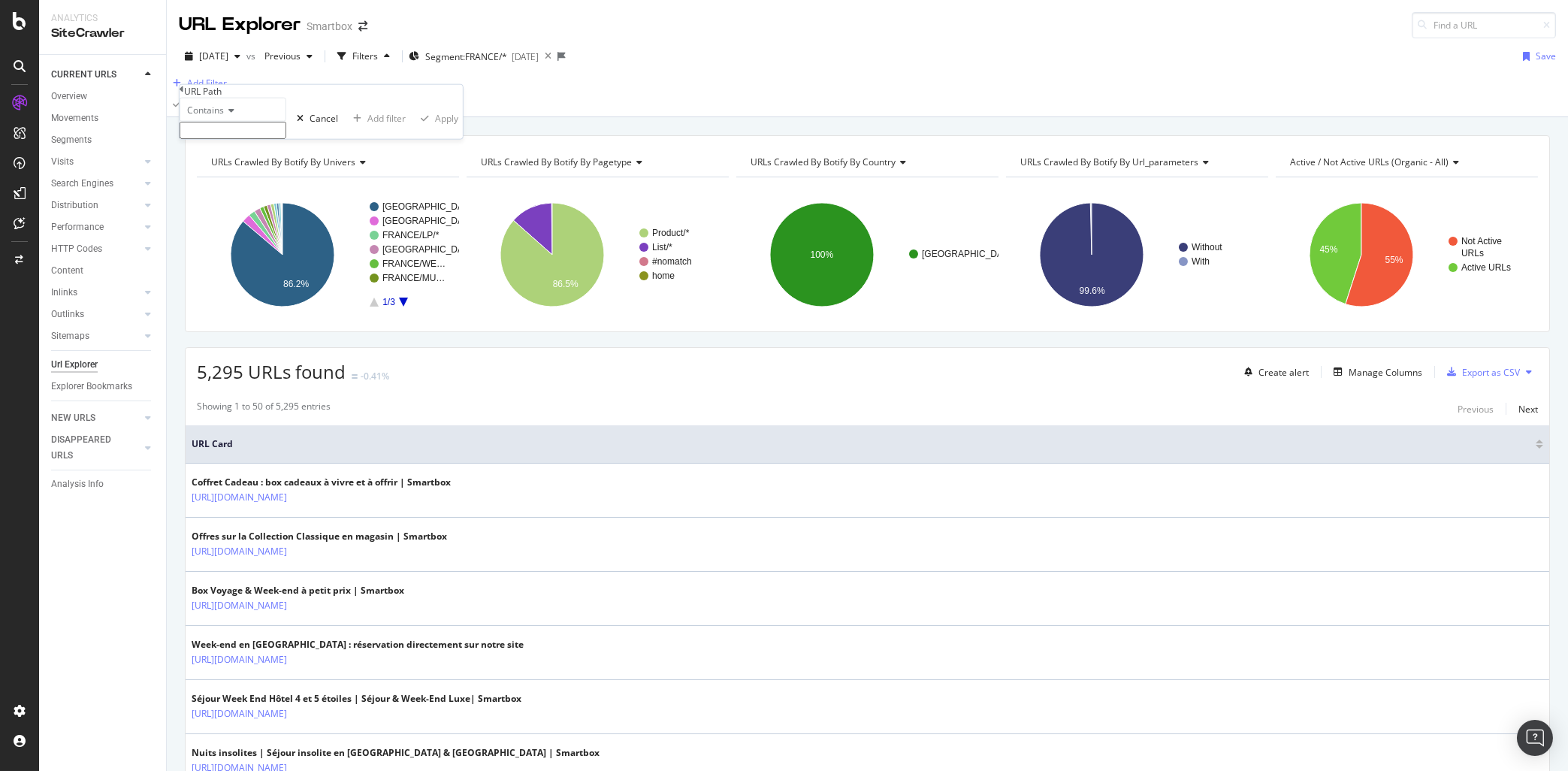
click at [251, 139] on input "text" at bounding box center [233, 130] width 107 height 17
paste input "/experiences-a-vivre/que-faire-a-[PERSON_NAME]/"
type input "/experiences-a-vivre/que-faire-a-[PERSON_NAME]/"
click at [435, 129] on div "Apply" at bounding box center [447, 122] width 23 height 13
